Goal: Information Seeking & Learning: Learn about a topic

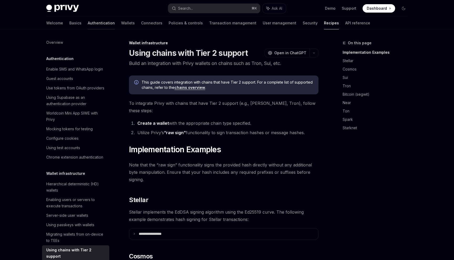
click at [88, 22] on link "Authentication" at bounding box center [101, 23] width 27 height 13
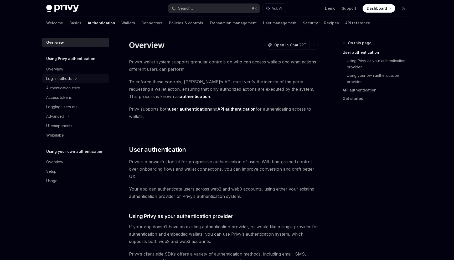
click at [69, 79] on div "Login methods" at bounding box center [58, 79] width 25 height 6
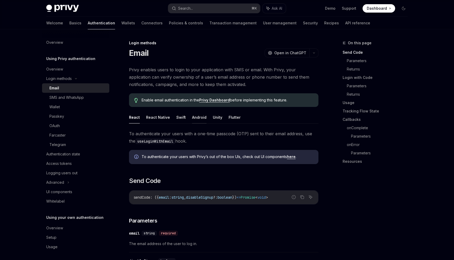
click at [198, 118] on button "Android" at bounding box center [199, 117] width 14 height 12
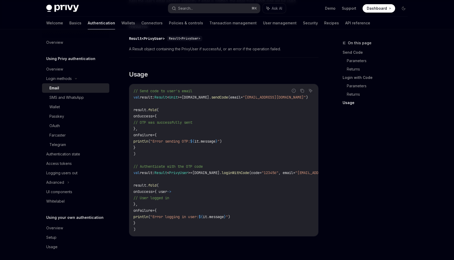
scroll to position [385, 0]
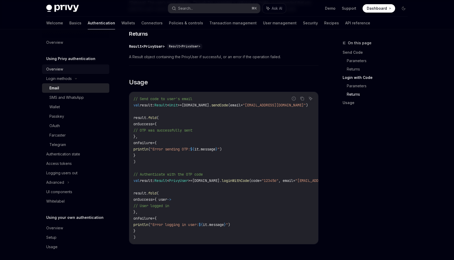
click at [60, 71] on div "Overview" at bounding box center [54, 69] width 17 height 6
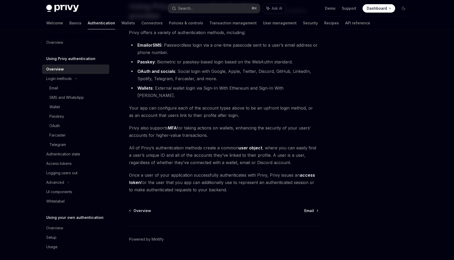
scroll to position [51, 0]
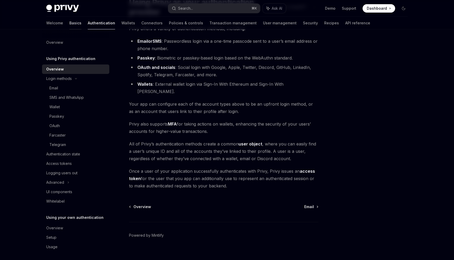
click at [69, 25] on link "Basics" at bounding box center [75, 23] width 12 height 13
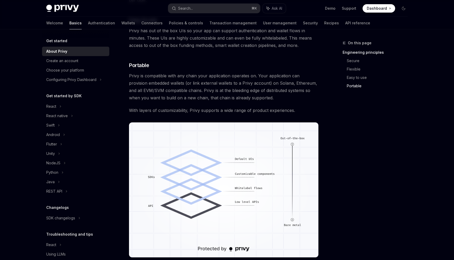
scroll to position [299, 0]
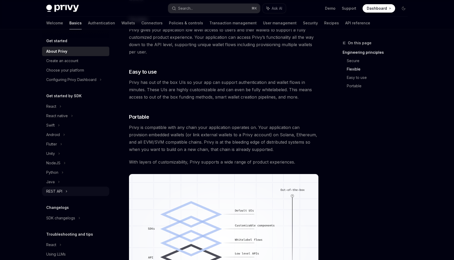
click at [55, 191] on div "REST API" at bounding box center [54, 191] width 16 height 6
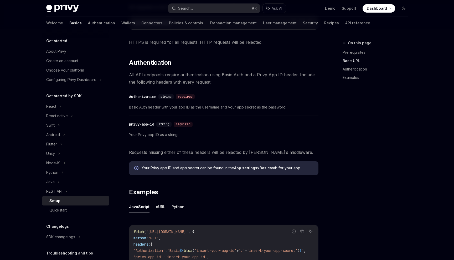
scroll to position [126, 0]
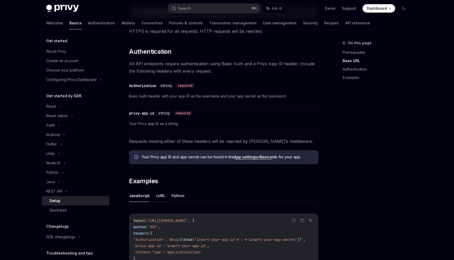
click at [158, 196] on button "cURL" at bounding box center [160, 196] width 9 height 12
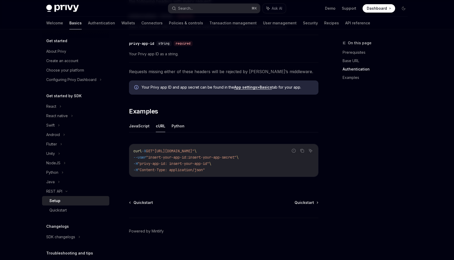
scroll to position [199, 0]
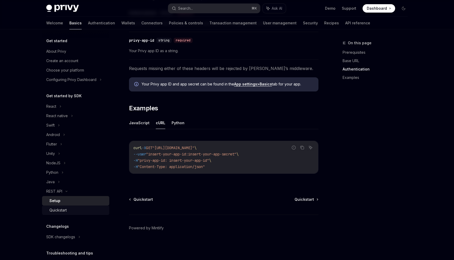
click at [64, 214] on link "Quickstart" at bounding box center [75, 210] width 67 height 9
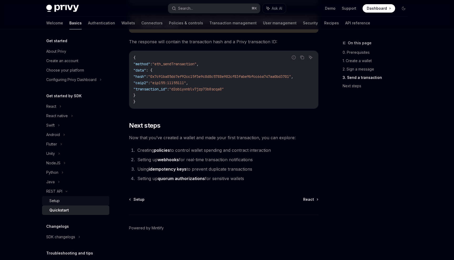
scroll to position [660, 0]
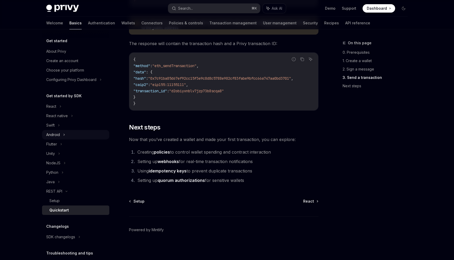
click at [60, 137] on div "Android" at bounding box center [53, 135] width 14 height 6
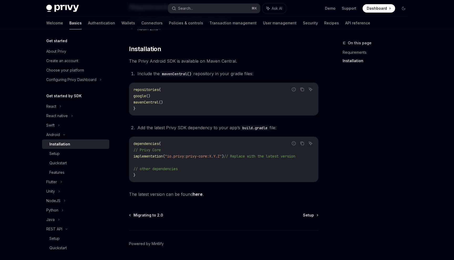
scroll to position [70, 0]
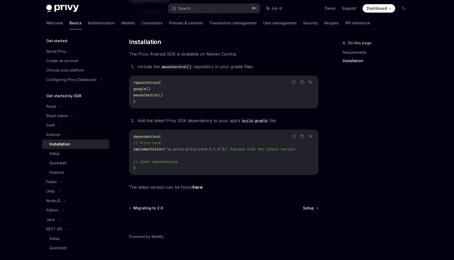
click at [195, 190] on link "here" at bounding box center [198, 188] width 10 height 6
click at [69, 124] on div "Swift" at bounding box center [75, 125] width 67 height 9
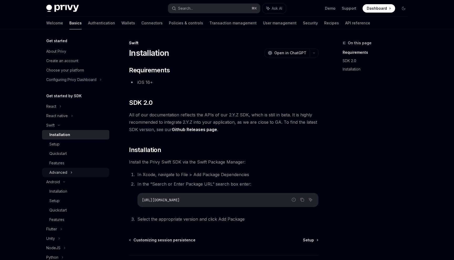
click at [65, 171] on div "Advanced" at bounding box center [58, 173] width 18 height 6
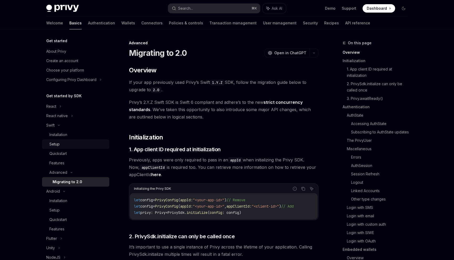
click at [65, 144] on div "Setup" at bounding box center [77, 144] width 57 height 6
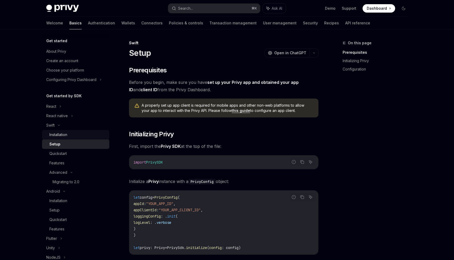
click at [65, 135] on div "Installation" at bounding box center [58, 135] width 18 height 6
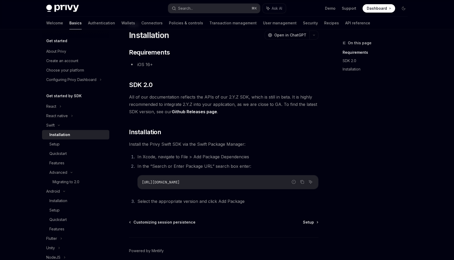
scroll to position [41, 0]
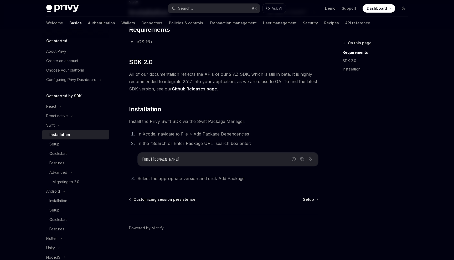
click at [151, 159] on span "[URL][DOMAIN_NAME]" at bounding box center [161, 159] width 38 height 5
drag, startPoint x: 151, startPoint y: 159, endPoint x: 218, endPoint y: 163, distance: 67.6
click at [218, 163] on div "[URL][DOMAIN_NAME]" at bounding box center [228, 160] width 180 height 14
copy ol "[URL][DOMAIN_NAME]"
click at [55, 126] on div "Swift" at bounding box center [75, 125] width 67 height 9
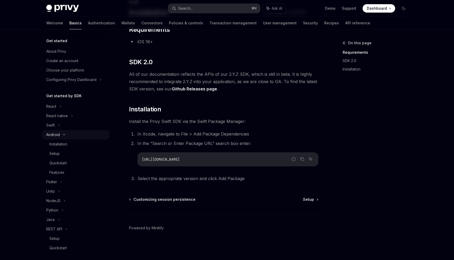
click at [60, 136] on div "Android" at bounding box center [75, 134] width 67 height 9
click at [64, 165] on icon at bounding box center [65, 163] width 2 height 6
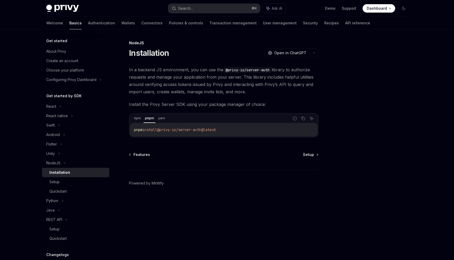
click at [155, 117] on div "npm pnpm yarn" at bounding box center [210, 118] width 157 height 9
click at [62, 200] on icon at bounding box center [62, 201] width 2 height 6
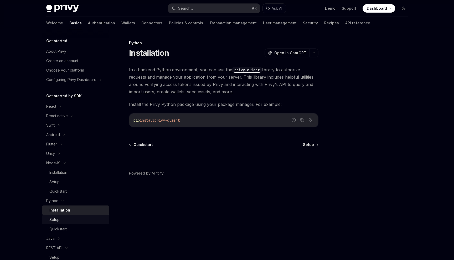
click at [62, 217] on div "Setup" at bounding box center [77, 220] width 57 height 6
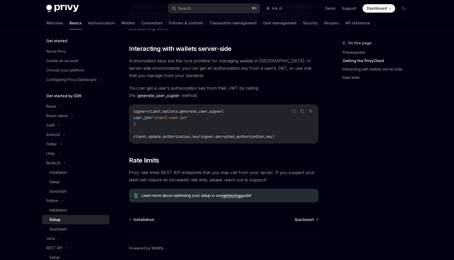
scroll to position [196, 0]
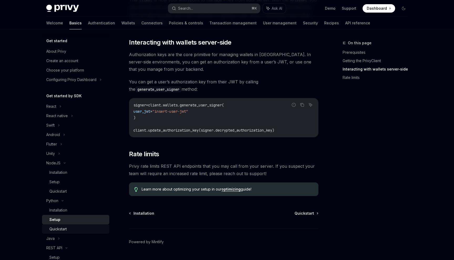
click at [70, 229] on div "Quickstart" at bounding box center [77, 229] width 57 height 6
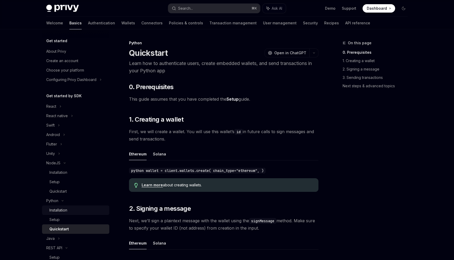
click at [62, 211] on div "Installation" at bounding box center [58, 210] width 18 height 6
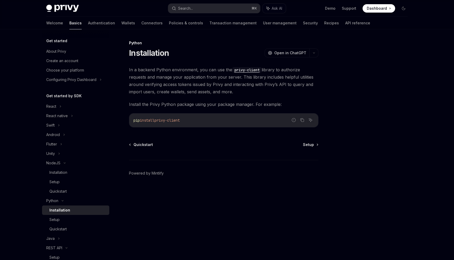
click at [251, 71] on code "privy-client" at bounding box center [246, 70] width 29 height 6
click at [238, 71] on code "privy-client" at bounding box center [246, 70] width 29 height 6
click at [240, 70] on code "privy-client" at bounding box center [246, 70] width 29 height 6
click at [68, 174] on div "Installation" at bounding box center [77, 173] width 57 height 6
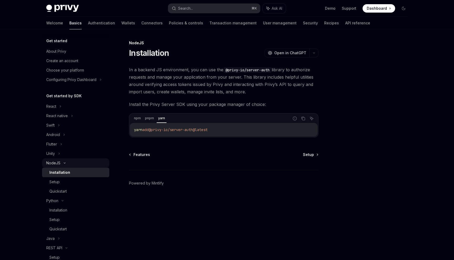
click at [64, 164] on icon at bounding box center [64, 163] width 6 height 2
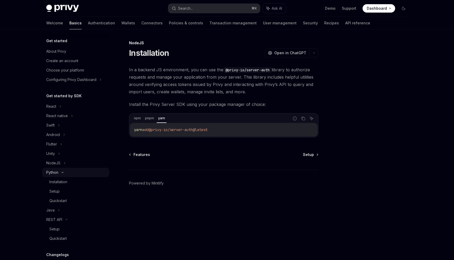
click at [63, 175] on div "Python" at bounding box center [75, 172] width 67 height 9
click at [64, 182] on div "Java" at bounding box center [75, 181] width 67 height 9
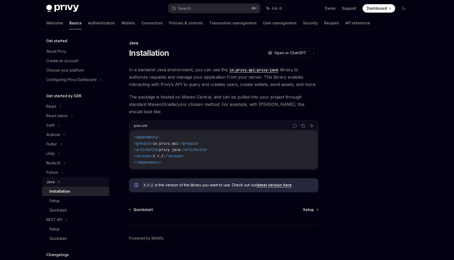
click at [64, 182] on div "Java" at bounding box center [75, 181] width 67 height 9
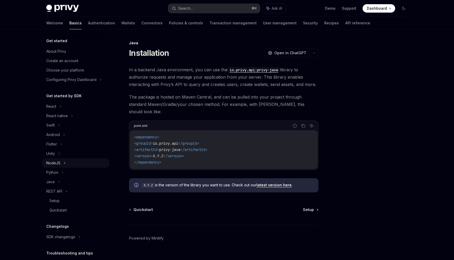
click at [62, 162] on div "NodeJS" at bounding box center [75, 163] width 67 height 9
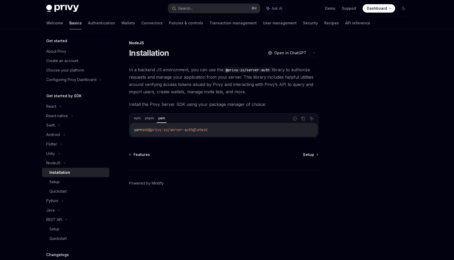
click at [250, 72] on code "@privy-io/server-auth" at bounding box center [247, 70] width 48 height 6
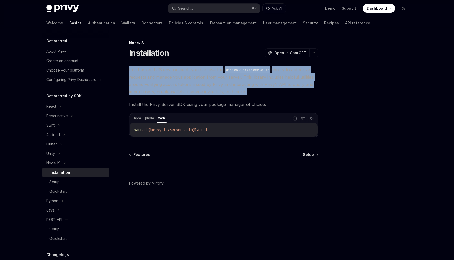
click at [250, 72] on code "@privy-io/server-auth" at bounding box center [247, 70] width 48 height 6
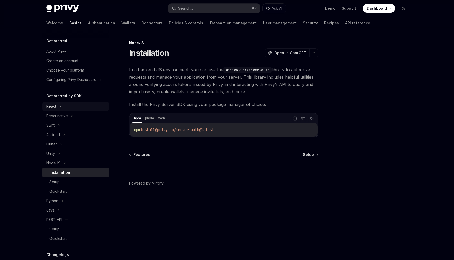
click at [61, 107] on div "React" at bounding box center [75, 106] width 67 height 9
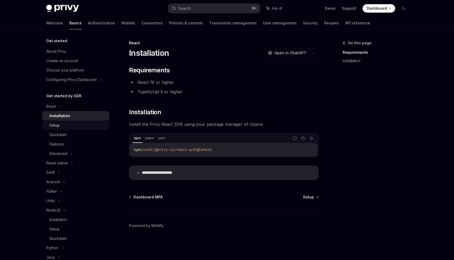
click at [72, 125] on div "Setup" at bounding box center [77, 125] width 57 height 6
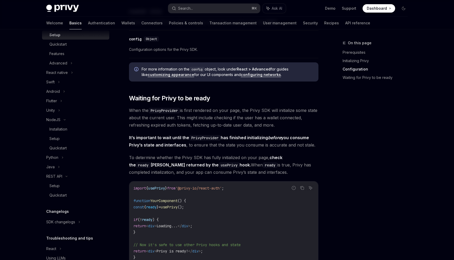
scroll to position [113, 0]
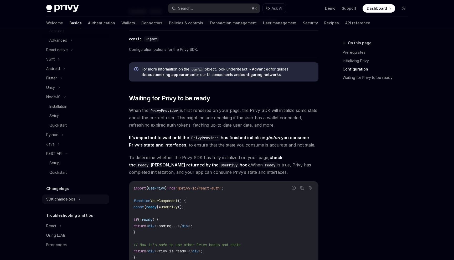
click at [69, 198] on div "SDK changelogs" at bounding box center [60, 199] width 29 height 6
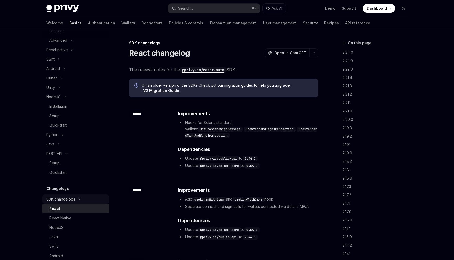
click at [81, 199] on icon at bounding box center [79, 199] width 6 height 2
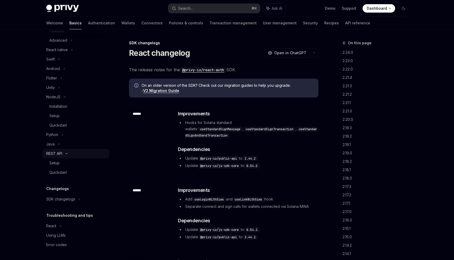
click at [65, 152] on div "REST API" at bounding box center [75, 153] width 67 height 9
click at [64, 116] on icon at bounding box center [64, 116] width 6 height 2
click at [263, 29] on link "User management" at bounding box center [280, 23] width 34 height 13
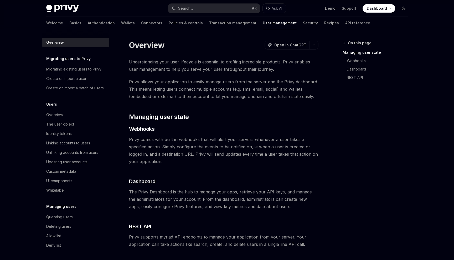
click at [262, 28] on link "User management" at bounding box center [279, 23] width 34 height 13
click at [213, 24] on link "Transaction management" at bounding box center [232, 23] width 47 height 13
type textarea "*"
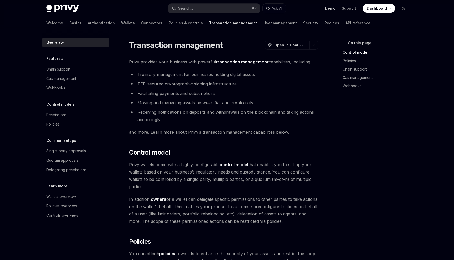
click at [329, 9] on link "Demo" at bounding box center [330, 8] width 10 height 5
